Goal: Use online tool/utility: Utilize a website feature to perform a specific function

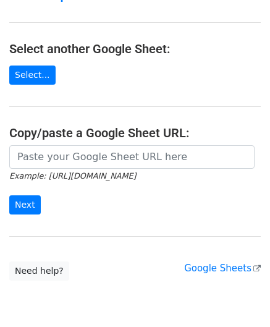
scroll to position [124, 0]
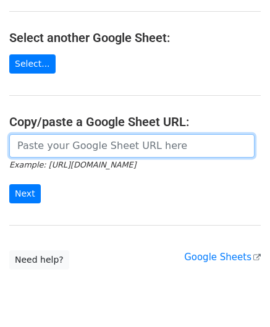
click at [64, 142] on input "url" at bounding box center [131, 145] width 245 height 23
paste input "[URL][DOMAIN_NAME]"
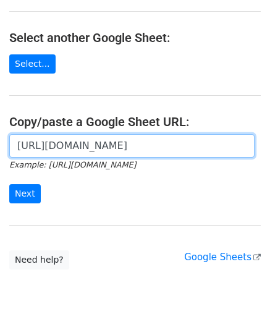
scroll to position [0, 261]
type input "[URL][DOMAIN_NAME]"
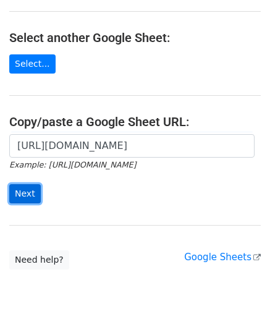
click at [32, 191] on input "Next" at bounding box center [25, 193] width 32 height 19
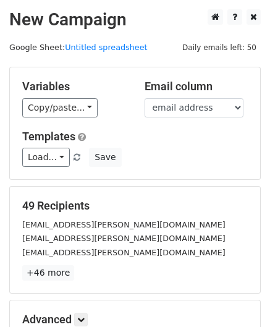
scroll to position [151, 0]
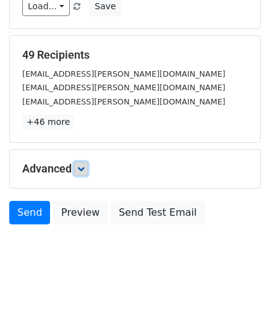
click at [88, 166] on link at bounding box center [81, 169] width 14 height 14
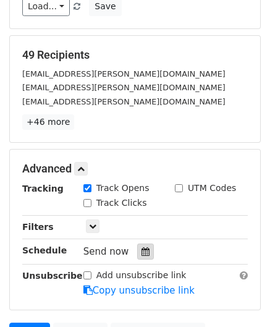
click at [142, 247] on icon at bounding box center [146, 251] width 8 height 9
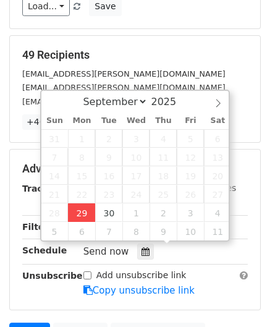
type input "[DATE] 12:00"
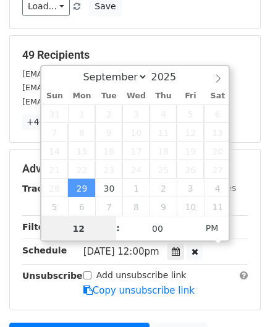
paste input "Hour"
type input "2"
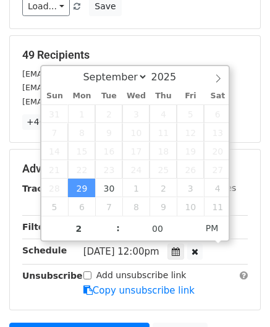
type input "[DATE] 14:00"
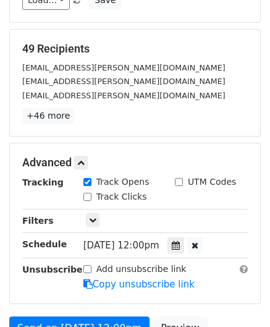
scroll to position [224, 0]
